Goal: Information Seeking & Learning: Learn about a topic

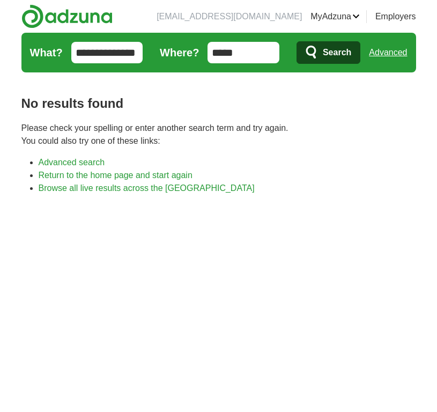
click at [88, 55] on input "**********" at bounding box center [107, 52] width 72 height 21
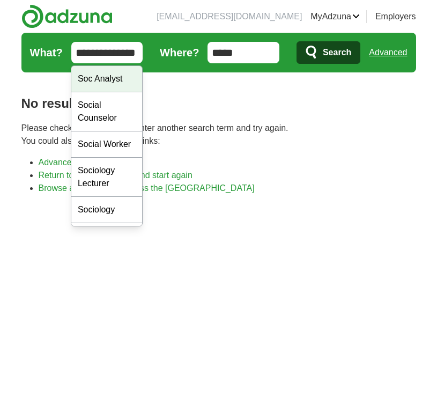
click at [108, 75] on div "Soc Analyst" at bounding box center [106, 79] width 71 height 26
type input "**********"
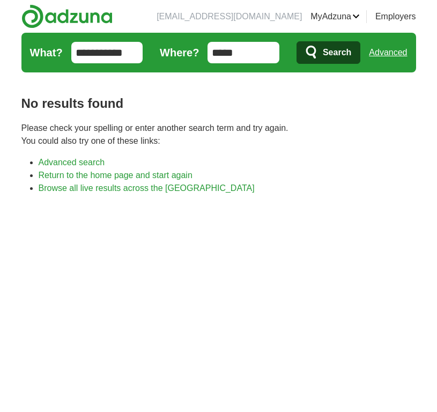
click at [329, 51] on span "Search" at bounding box center [337, 52] width 28 height 21
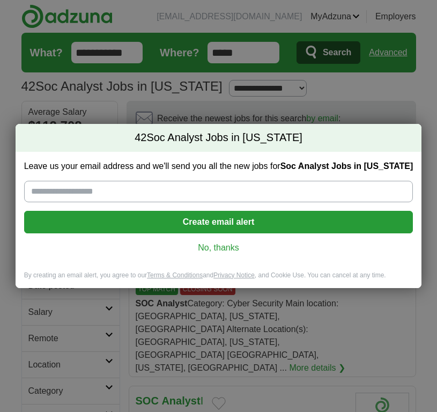
click at [209, 253] on link "No, thanks" at bounding box center [219, 248] width 372 height 12
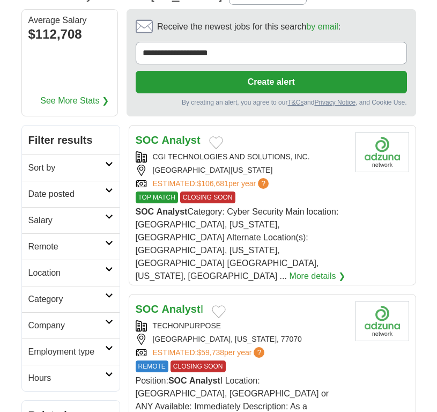
scroll to position [97, 0]
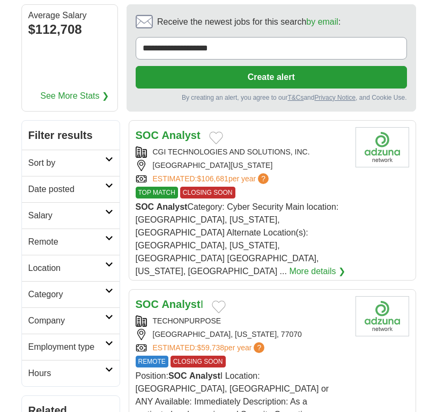
click at [180, 298] on strong "Analyst" at bounding box center [180, 304] width 39 height 12
click at [267, 204] on span "SOC Analyst Category: Cyber Security Main location: [GEOGRAPHIC_DATA], [US_STAT…" at bounding box center [237, 238] width 203 height 73
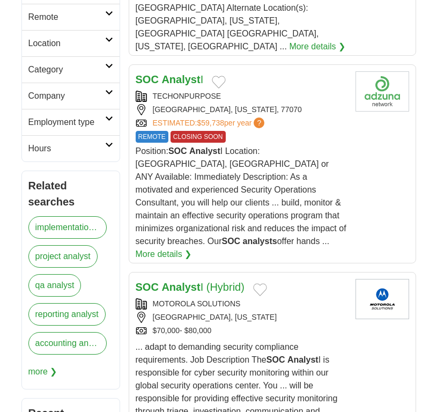
scroll to position [322, 0]
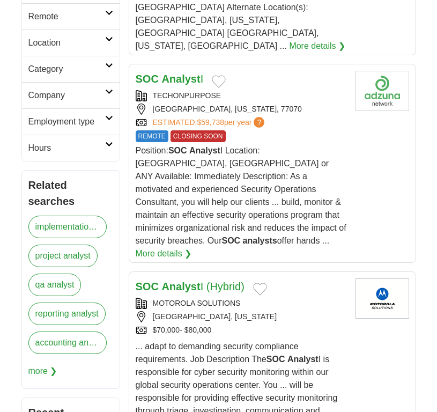
click at [202, 280] on link "SOC Analyst I (Hybrid)" at bounding box center [190, 286] width 109 height 12
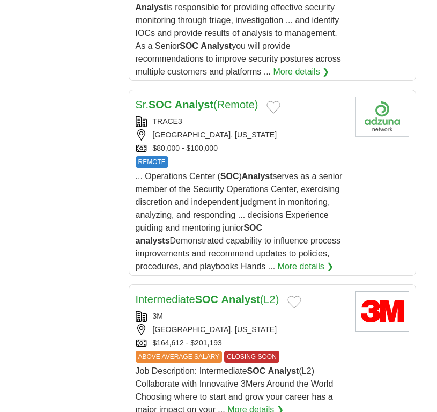
scroll to position [930, 0]
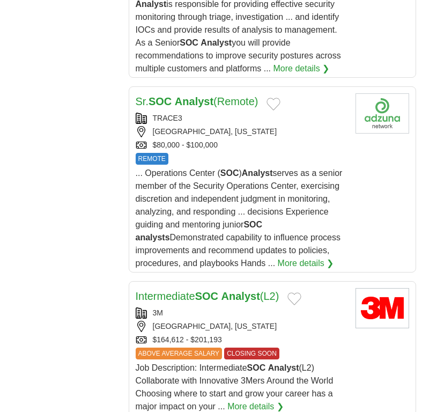
click at [260, 290] on strong "Analyst" at bounding box center [240, 296] width 39 height 12
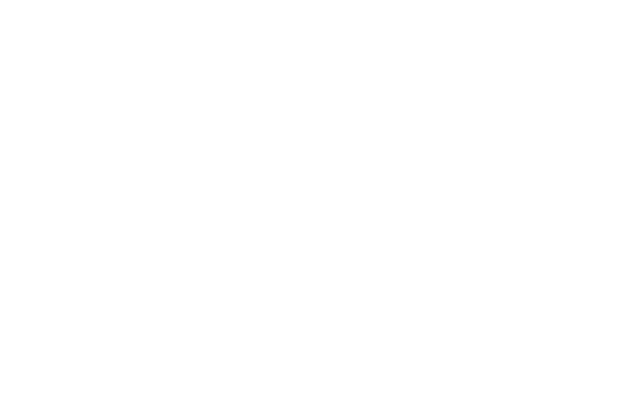
scroll to position [2267, 0]
